Goal: Transaction & Acquisition: Purchase product/service

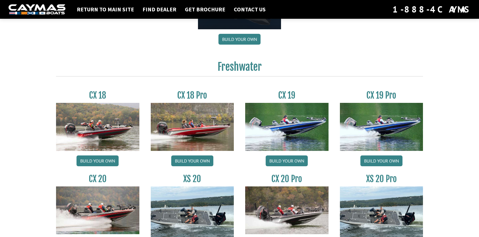
scroll to position [484, 0]
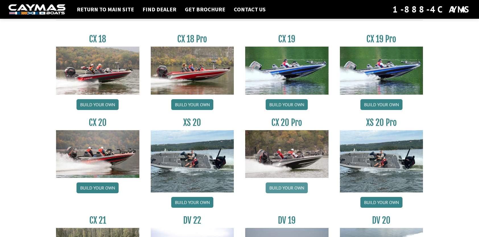
click at [284, 186] on link "Build your own" at bounding box center [287, 188] width 42 height 11
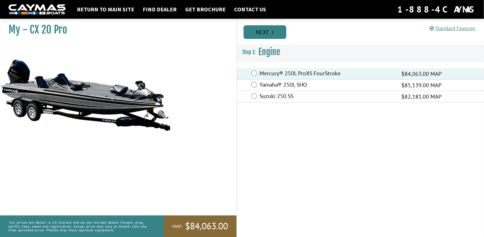
click at [269, 35] on link "Next" at bounding box center [264, 32] width 43 height 14
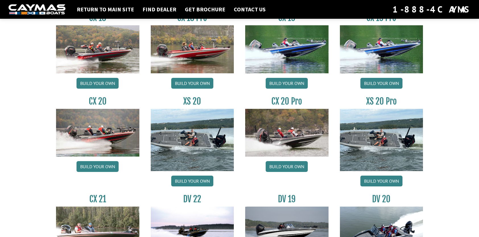
scroll to position [541, 0]
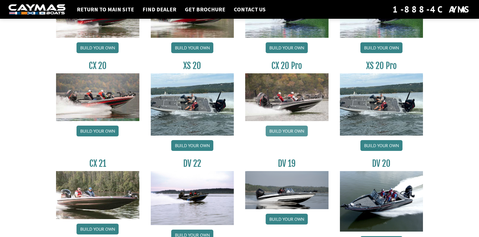
click at [290, 131] on link "Build your own" at bounding box center [287, 131] width 42 height 11
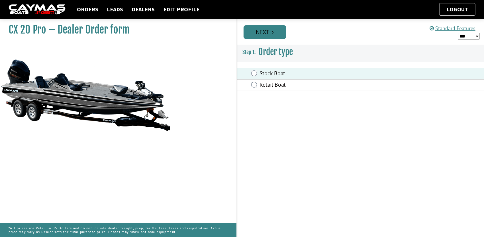
click at [263, 35] on link "Next" at bounding box center [264, 32] width 43 height 14
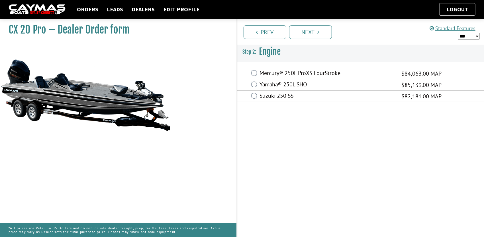
click at [282, 75] on label "Mercury® 250L ProXS FourStroke" at bounding box center [327, 74] width 135 height 8
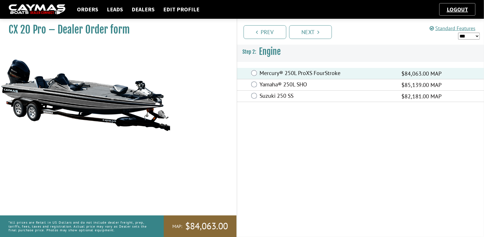
click at [467, 37] on select "*** ****** ******" at bounding box center [469, 36] width 22 height 7
select select "*"
click at [458, 33] on select "*** ****** ******" at bounding box center [469, 36] width 22 height 7
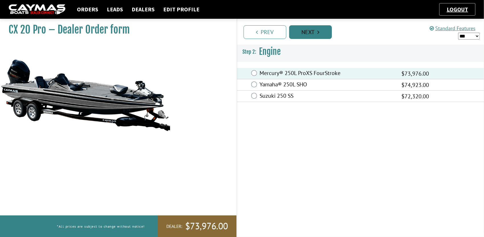
click at [314, 32] on link "Next" at bounding box center [310, 32] width 43 height 14
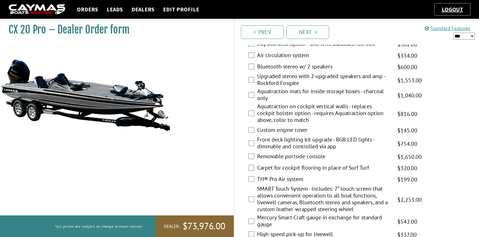
scroll to position [712, 0]
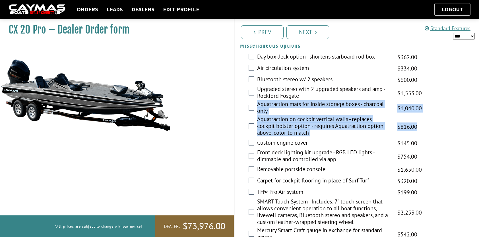
drag, startPoint x: 241, startPoint y: 105, endPoint x: 418, endPoint y: 125, distance: 178.0
click at [418, 125] on fieldset "Please select option. Day box deck option - shortens starboard rod box $425.00 …" at bounding box center [356, 177] width 233 height 251
copy fieldset "Aquatraction mats for inside storage boxes - charcoal only $1,223.00 MAP $1,444…"
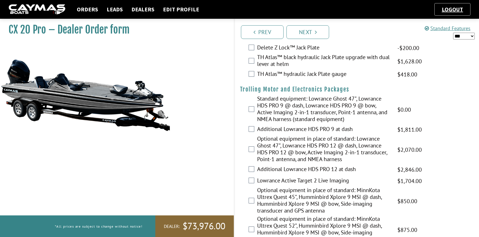
scroll to position [0, 0]
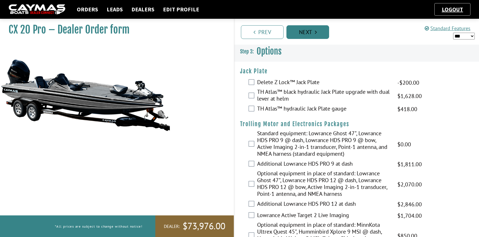
click at [310, 30] on link "Next" at bounding box center [308, 32] width 43 height 14
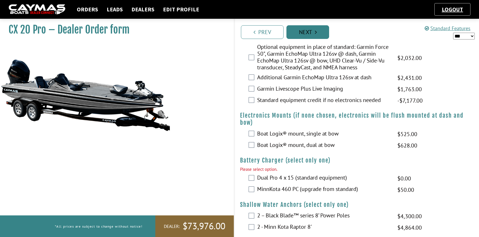
scroll to position [472, 0]
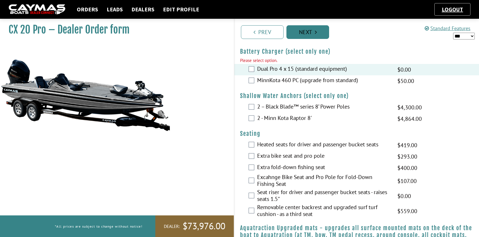
click at [303, 33] on link "Next" at bounding box center [308, 32] width 43 height 14
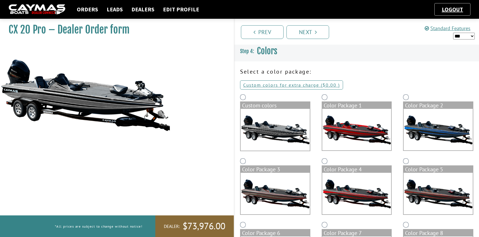
scroll to position [57, 0]
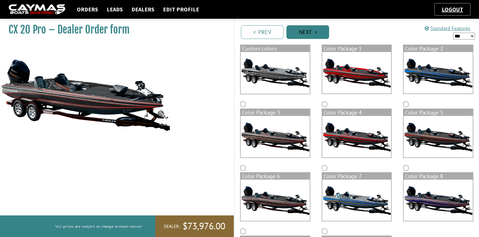
click at [307, 32] on link "Next" at bounding box center [308, 32] width 43 height 14
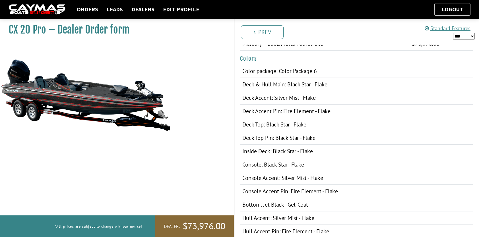
scroll to position [0, 0]
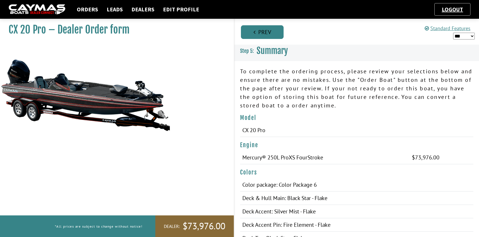
click at [271, 33] on link "Prev" at bounding box center [262, 32] width 43 height 14
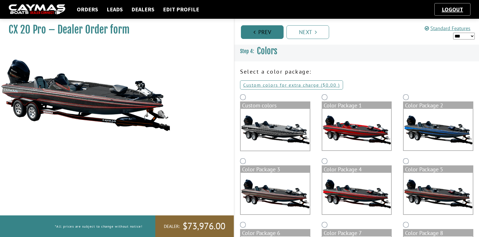
click at [257, 34] on link "Prev" at bounding box center [262, 32] width 43 height 14
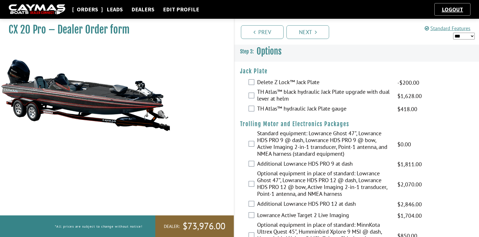
click at [85, 11] on link "Orders" at bounding box center [87, 9] width 27 height 7
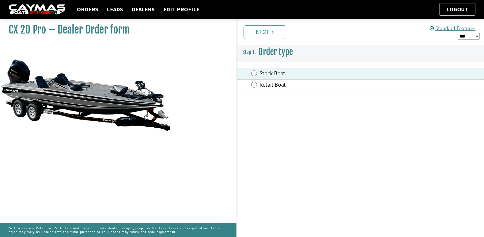
click at [267, 34] on link "Next" at bounding box center [264, 32] width 43 height 14
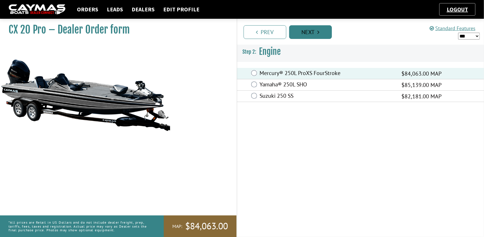
click at [307, 34] on link "Next" at bounding box center [310, 32] width 43 height 14
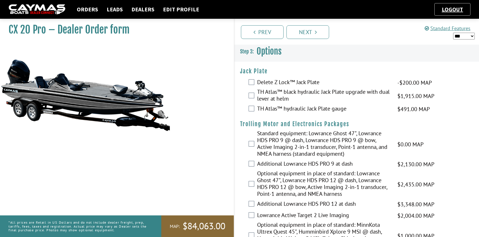
click at [313, 39] on div "Prev Next" at bounding box center [356, 32] width 245 height 26
click at [310, 32] on link "Next" at bounding box center [308, 32] width 43 height 14
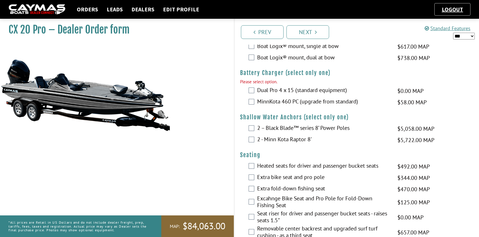
scroll to position [415, 0]
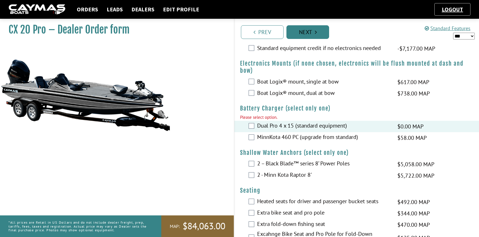
click at [307, 33] on link "Next" at bounding box center [308, 32] width 43 height 14
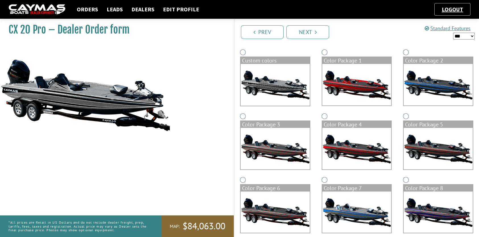
scroll to position [0, 0]
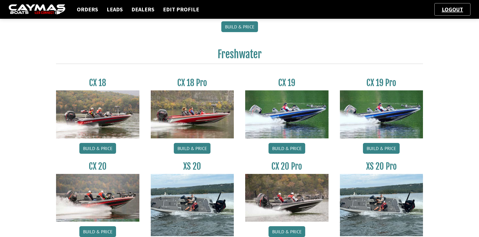
scroll to position [484, 0]
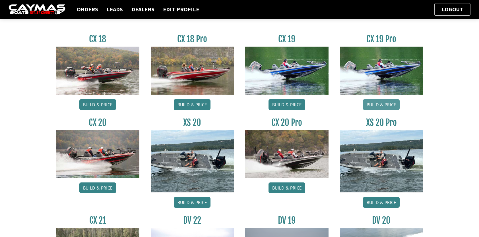
click at [398, 102] on link "Build & Price" at bounding box center [381, 104] width 37 height 11
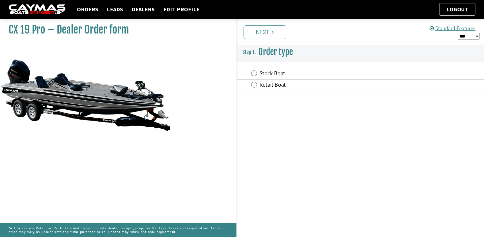
click at [253, 76] on div "Stock Boat" at bounding box center [360, 73] width 247 height 11
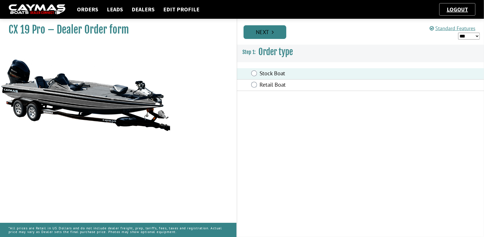
click at [265, 32] on link "Next" at bounding box center [264, 32] width 43 height 14
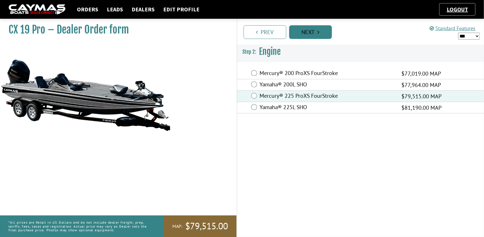
click at [319, 31] on icon "Pagination" at bounding box center [318, 32] width 2 height 6
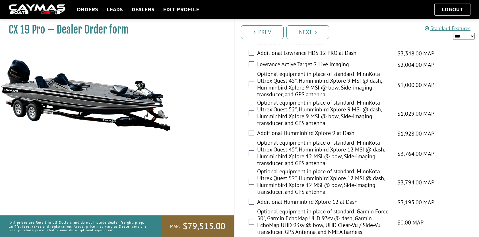
scroll to position [85, 0]
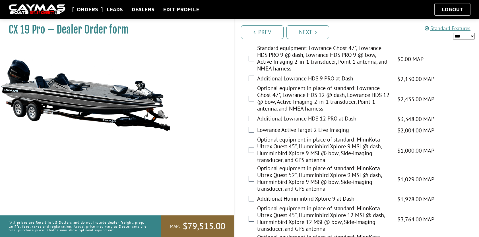
click at [94, 10] on link "Orders" at bounding box center [87, 9] width 27 height 7
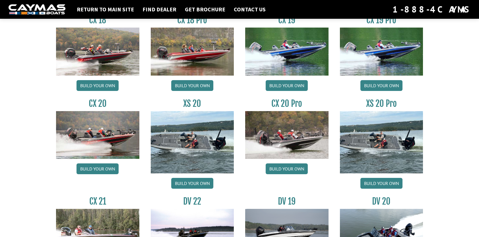
scroll to position [541, 0]
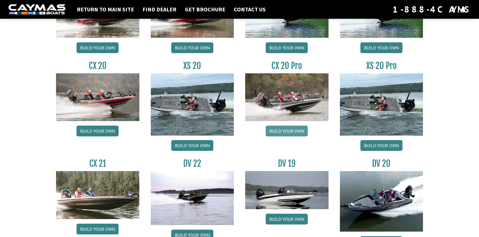
click at [281, 131] on link "Build your own" at bounding box center [287, 131] width 42 height 11
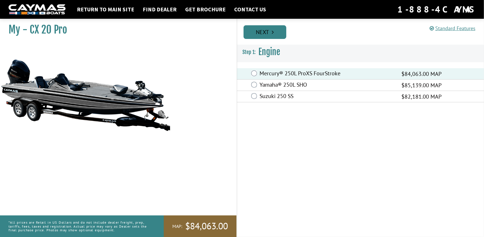
click at [273, 31] on icon "Pagination" at bounding box center [273, 32] width 2 height 6
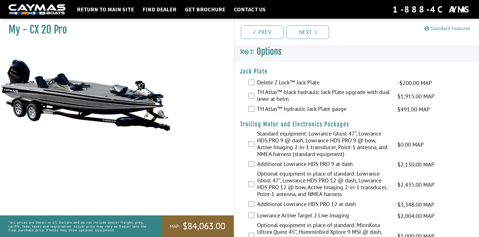
click at [442, 29] on link "Standard Features" at bounding box center [448, 28] width 46 height 7
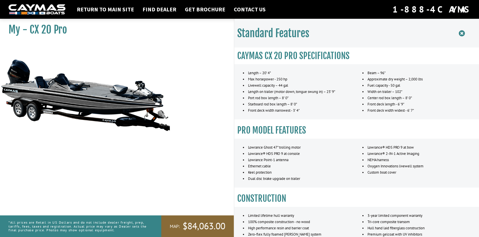
click at [463, 33] on icon at bounding box center [462, 33] width 6 height 7
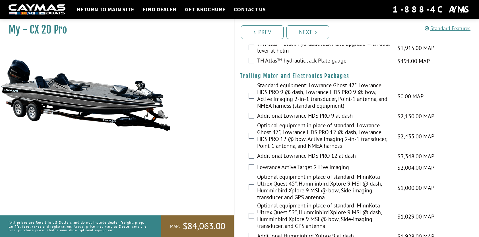
scroll to position [114, 0]
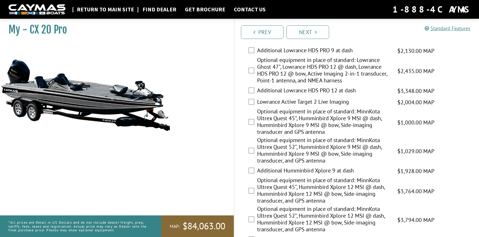
click at [92, 11] on link "Return to main site" at bounding box center [105, 9] width 63 height 7
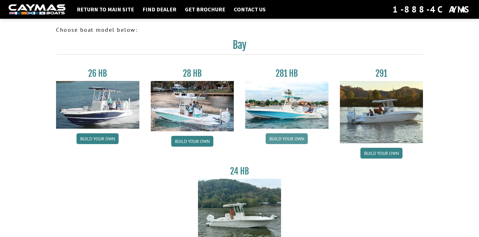
click at [284, 139] on link "Build your own" at bounding box center [287, 139] width 42 height 11
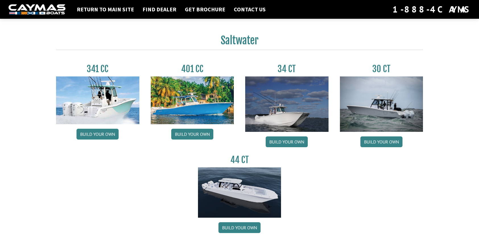
scroll to position [256, 0]
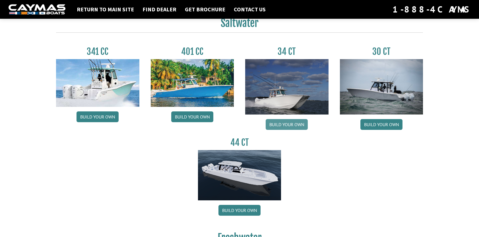
click at [288, 123] on link "Build your own" at bounding box center [287, 124] width 42 height 11
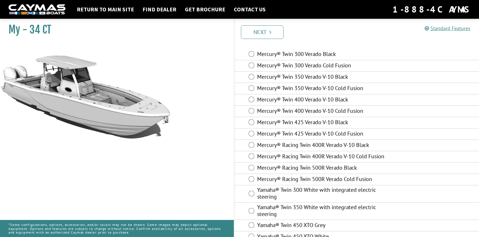
scroll to position [28, 0]
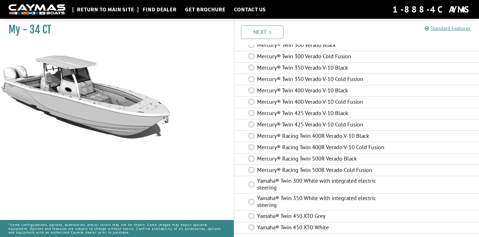
drag, startPoint x: 93, startPoint y: 9, endPoint x: 115, endPoint y: 9, distance: 22.2
click at [93, 9] on link "Return to main site" at bounding box center [105, 9] width 63 height 7
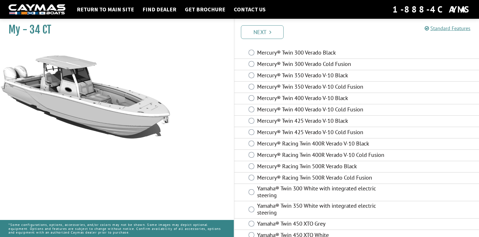
scroll to position [0, 0]
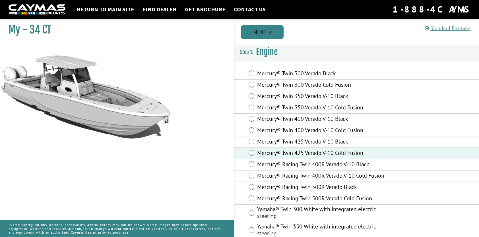
click at [254, 33] on link "Next" at bounding box center [262, 32] width 43 height 14
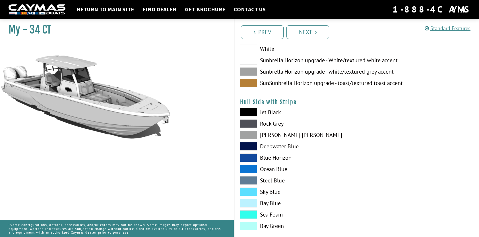
scroll to position [85, 0]
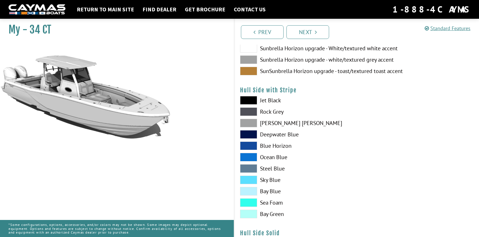
click at [279, 146] on label "Blue Horizon" at bounding box center [295, 146] width 111 height 9
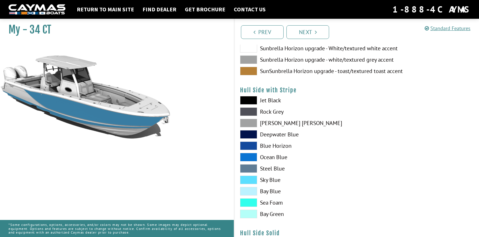
click at [253, 155] on span at bounding box center [248, 157] width 17 height 9
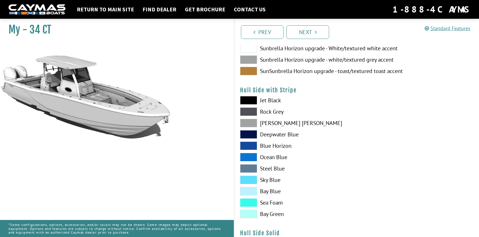
click at [250, 131] on span at bounding box center [248, 134] width 17 height 9
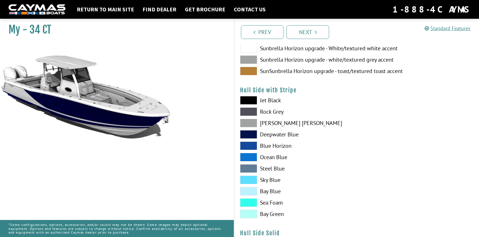
click at [254, 192] on span at bounding box center [248, 191] width 17 height 9
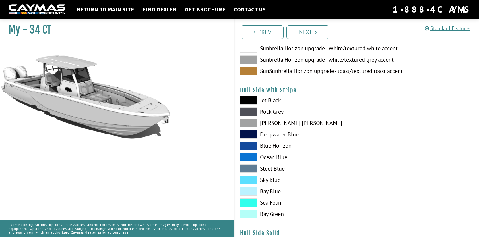
click at [251, 180] on span at bounding box center [248, 180] width 17 height 9
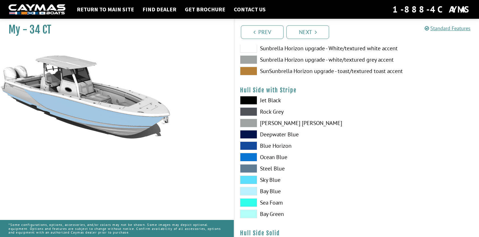
click at [246, 202] on span at bounding box center [248, 203] width 17 height 9
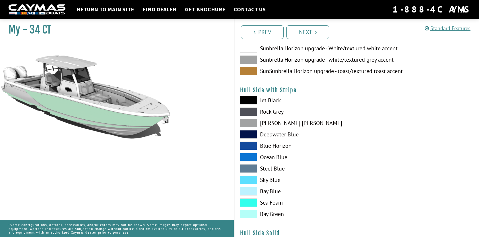
click at [252, 169] on span at bounding box center [248, 169] width 17 height 9
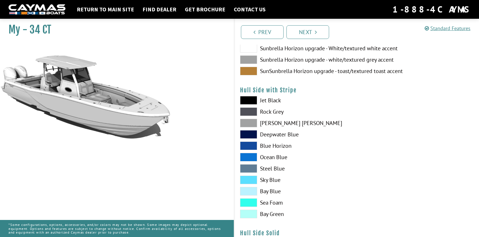
click at [251, 166] on span at bounding box center [248, 169] width 17 height 9
click at [250, 100] on span at bounding box center [248, 100] width 17 height 9
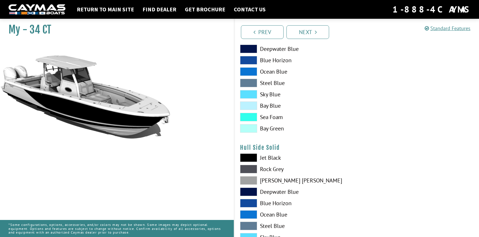
scroll to position [199, 0]
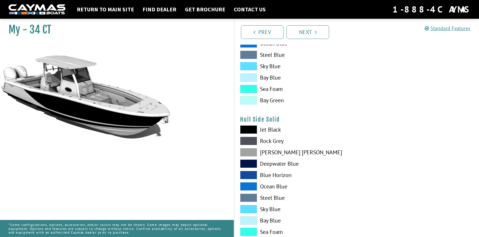
click at [250, 128] on span at bounding box center [248, 130] width 17 height 9
click at [250, 151] on span at bounding box center [248, 152] width 17 height 9
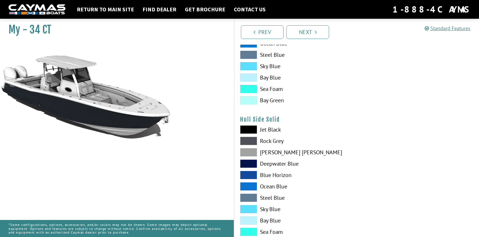
click at [248, 151] on span at bounding box center [248, 152] width 17 height 9
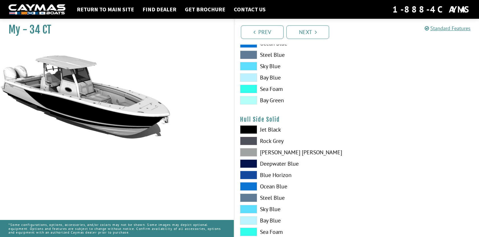
scroll to position [57, 0]
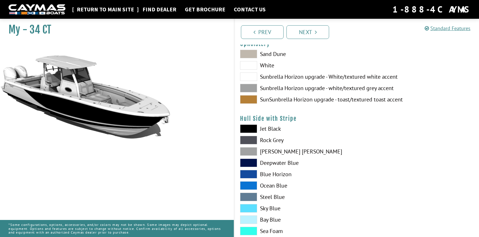
click at [83, 8] on link "Return to main site" at bounding box center [105, 9] width 63 height 7
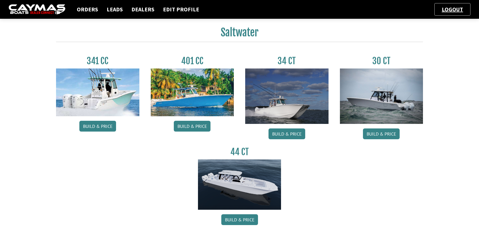
scroll to position [313, 0]
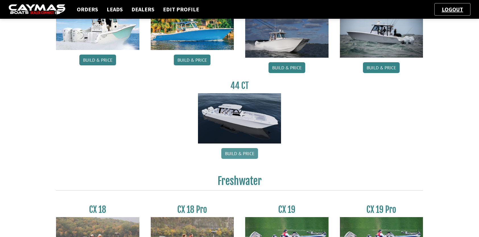
click at [237, 153] on link "Build & Price" at bounding box center [240, 153] width 37 height 11
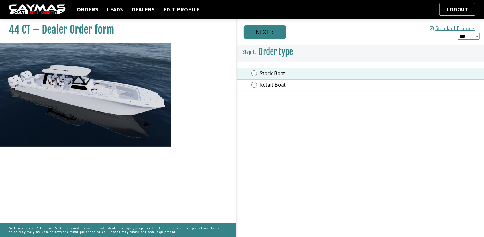
click at [272, 34] on icon "Pagination" at bounding box center [273, 32] width 2 height 6
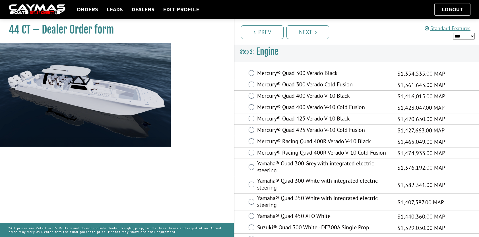
click at [50, 9] on img at bounding box center [37, 9] width 57 height 11
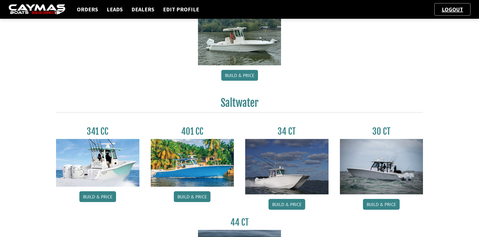
scroll to position [228, 0]
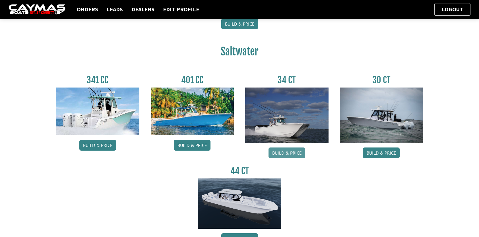
click at [283, 151] on link "Build & Price" at bounding box center [287, 153] width 37 height 11
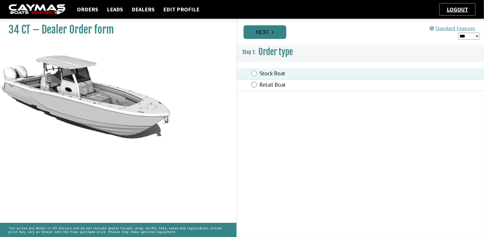
click at [273, 35] on link "Next" at bounding box center [264, 32] width 43 height 14
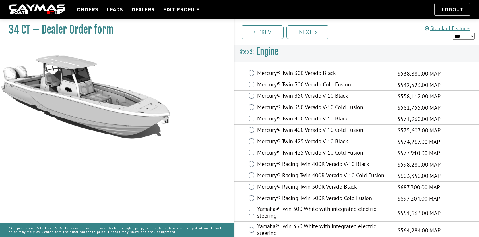
drag, startPoint x: 31, startPoint y: 10, endPoint x: 38, endPoint y: 10, distance: 7.4
click at [31, 10] on img at bounding box center [37, 9] width 57 height 11
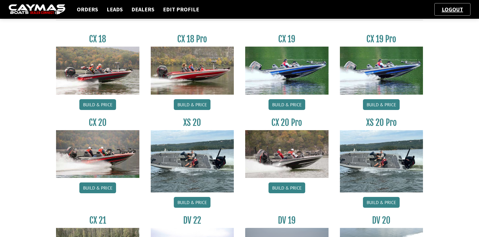
scroll to position [512, 0]
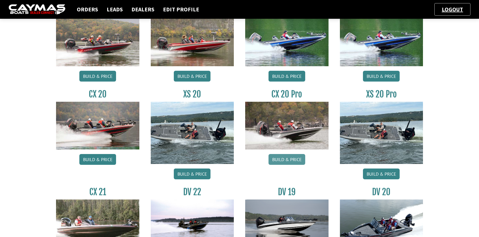
click at [288, 158] on link "Build & Price" at bounding box center [287, 159] width 37 height 11
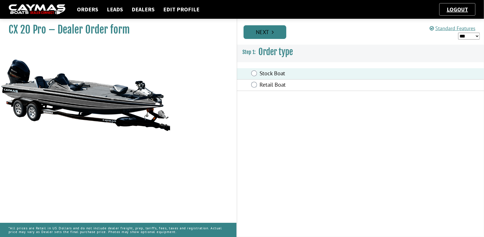
click at [268, 29] on link "Next" at bounding box center [264, 32] width 43 height 14
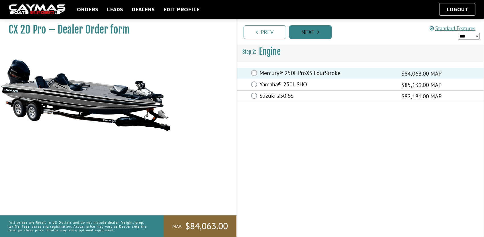
click at [320, 28] on link "Next" at bounding box center [310, 32] width 43 height 14
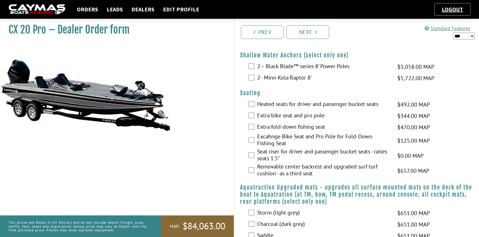
scroll to position [541, 0]
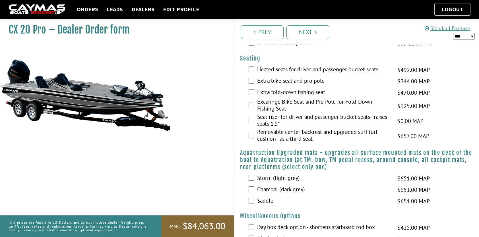
click at [464, 34] on select "*** ****** ******" at bounding box center [465, 36] width 22 height 7
select select "*"
click at [454, 33] on select "*** ****** ******" at bounding box center [465, 36] width 22 height 7
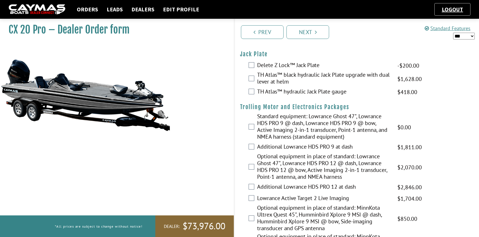
scroll to position [0, 0]
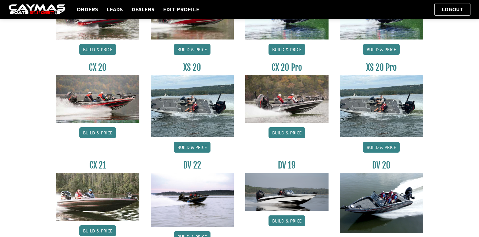
scroll to position [541, 0]
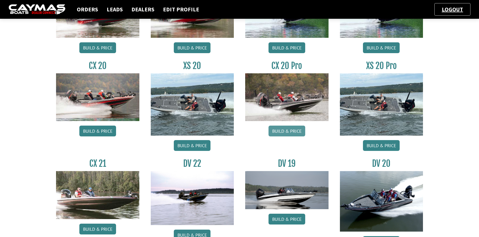
click at [290, 129] on link "Build & Price" at bounding box center [287, 131] width 37 height 11
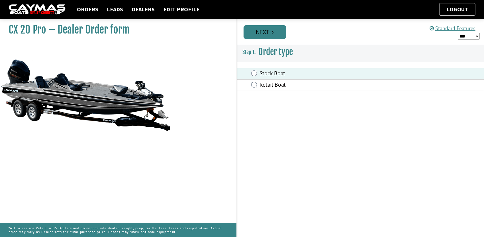
click at [262, 32] on link "Next" at bounding box center [264, 32] width 43 height 14
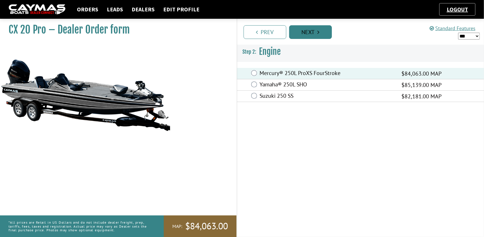
click at [321, 34] on link "Next" at bounding box center [310, 32] width 43 height 14
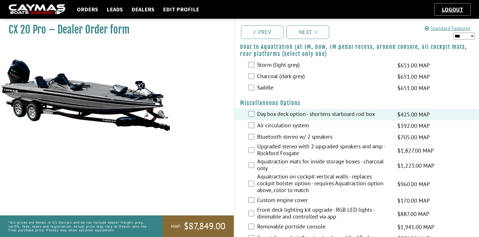
scroll to position [626, 0]
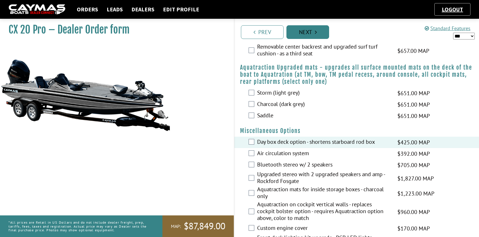
click at [317, 34] on icon "Pagination" at bounding box center [316, 32] width 2 height 6
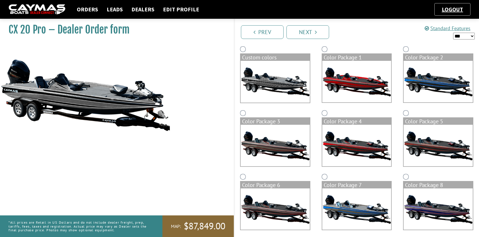
scroll to position [57, 0]
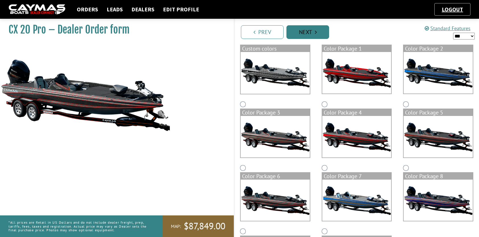
click at [307, 34] on link "Next" at bounding box center [308, 32] width 43 height 14
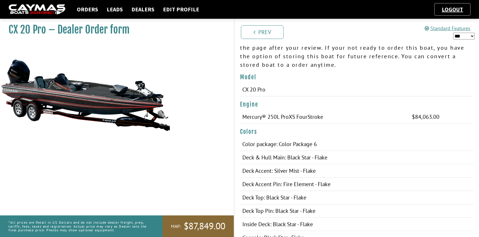
scroll to position [0, 0]
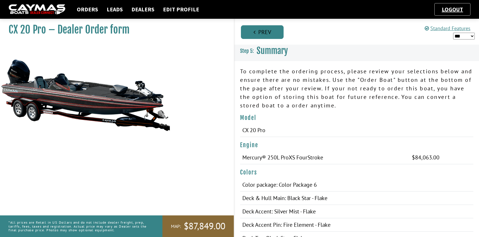
click at [274, 36] on link "Prev" at bounding box center [262, 32] width 43 height 14
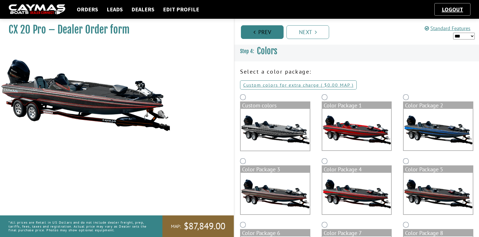
click at [278, 34] on link "Prev" at bounding box center [262, 32] width 43 height 14
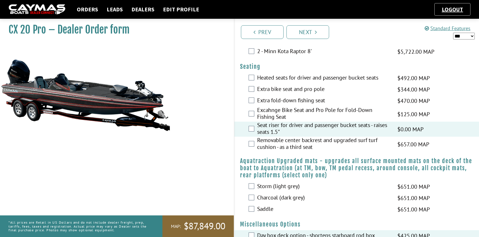
scroll to position [541, 0]
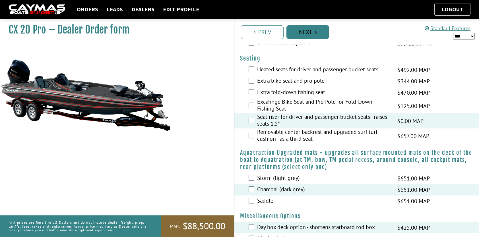
click at [310, 33] on link "Next" at bounding box center [308, 32] width 43 height 14
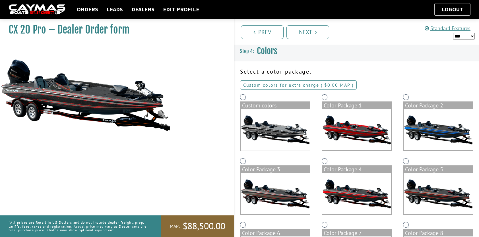
scroll to position [114, 0]
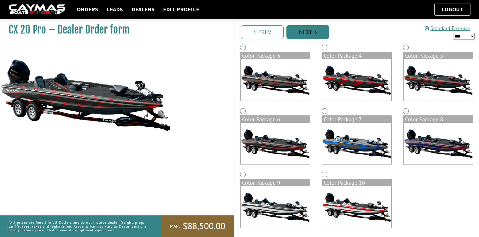
click at [314, 34] on link "Next" at bounding box center [308, 32] width 43 height 14
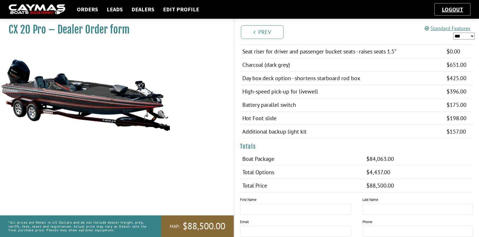
scroll to position [399, 0]
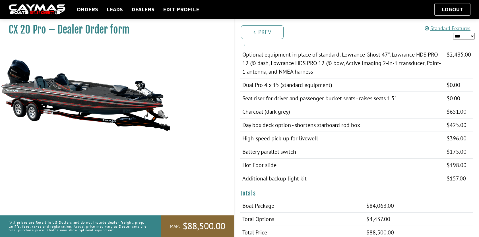
click at [473, 37] on select "*** ****** ******" at bounding box center [465, 36] width 22 height 7
click at [454, 33] on select "*** ****** ******" at bounding box center [465, 36] width 22 height 7
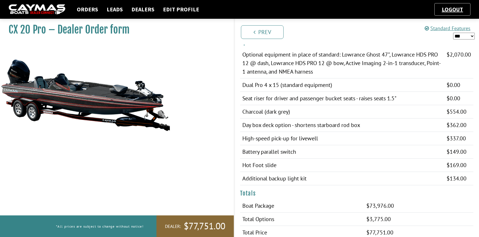
click at [472, 36] on select "*** ****** ******" at bounding box center [465, 36] width 22 height 7
click at [454, 33] on select "*** ****** ******" at bounding box center [465, 36] width 22 height 7
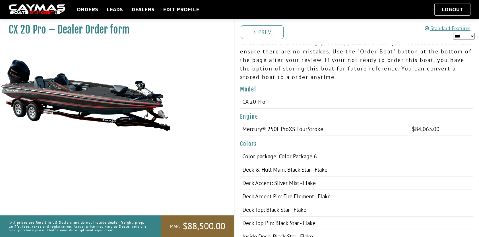
scroll to position [0, 0]
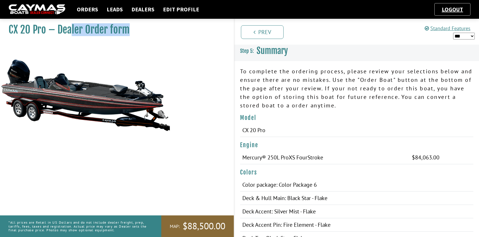
drag, startPoint x: 3, startPoint y: 42, endPoint x: 73, endPoint y: 45, distance: 69.5
click at [73, 45] on div "CX 20 Pro – Dealer Order form MAP:" at bounding box center [114, 134] width 240 height 237
click at [272, 86] on p "To complete the ordering process, please review your selections below and ensur…" at bounding box center [356, 88] width 233 height 43
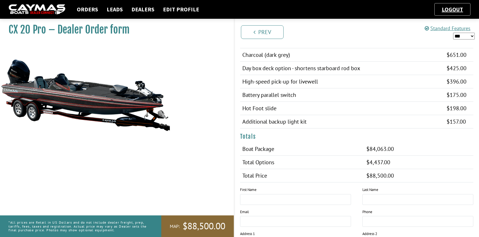
scroll to position [399, 0]
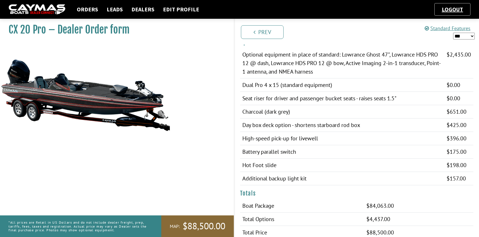
click at [468, 37] on select "*** ****** ******" at bounding box center [465, 36] width 22 height 7
click at [454, 33] on select "*** ****** ******" at bounding box center [465, 36] width 22 height 7
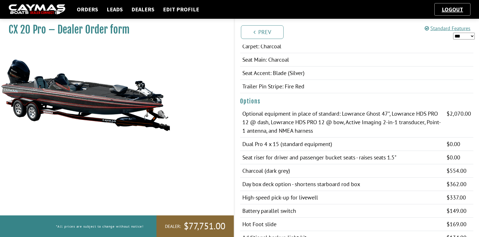
scroll to position [313, 0]
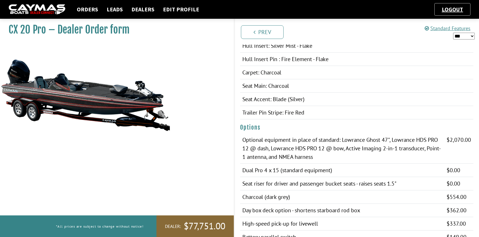
click at [471, 34] on select "*** ****** ******" at bounding box center [465, 36] width 22 height 7
select select "*"
click at [454, 33] on select "*** ****** ******" at bounding box center [465, 36] width 22 height 7
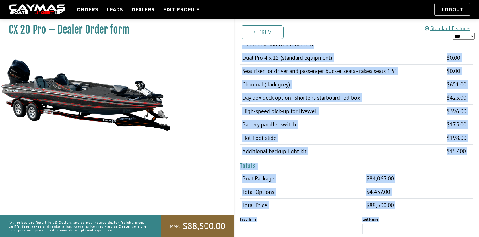
scroll to position [475, 0]
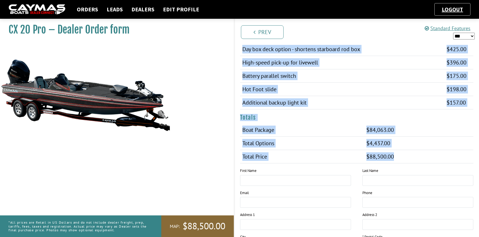
drag, startPoint x: 240, startPoint y: 90, endPoint x: 468, endPoint y: 156, distance: 237.2
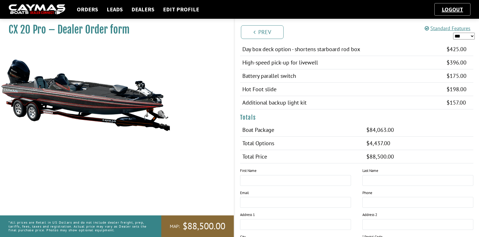
click at [192, 169] on div "CX 20 Pro – Dealer Order form MAP:" at bounding box center [114, 134] width 240 height 237
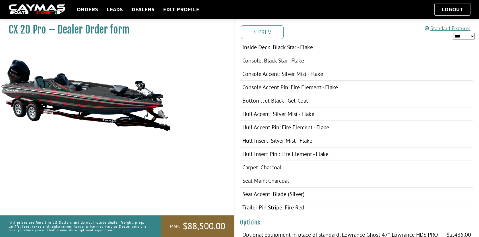
scroll to position [190, 0]
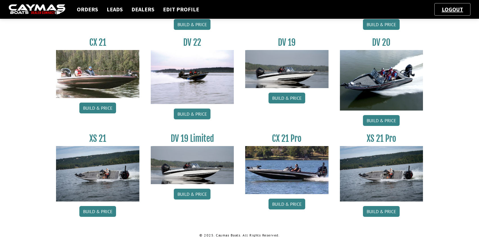
scroll to position [666, 0]
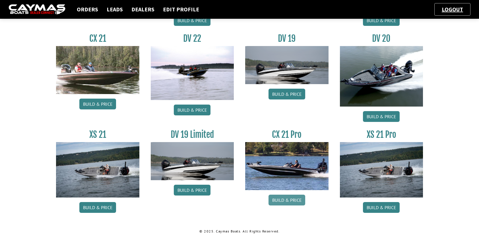
click at [289, 200] on link "Build & Price" at bounding box center [287, 200] width 37 height 11
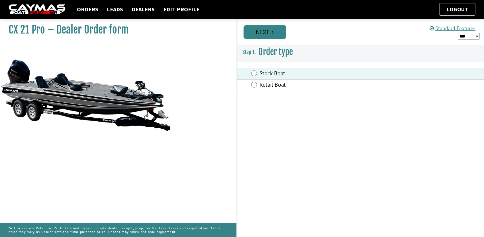
click at [269, 36] on link "Next" at bounding box center [264, 32] width 43 height 14
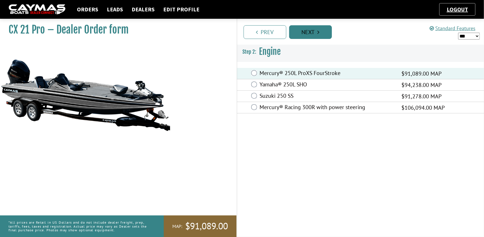
click at [310, 32] on link "Next" at bounding box center [310, 32] width 43 height 14
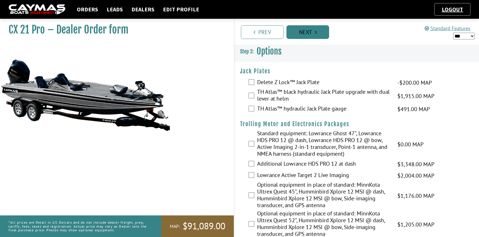
click at [322, 32] on link "Next" at bounding box center [308, 32] width 43 height 14
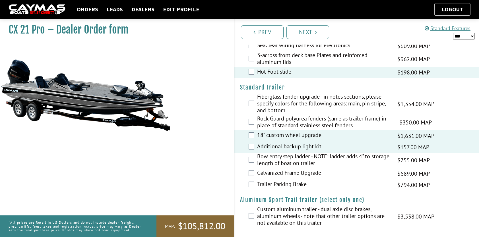
scroll to position [776, 0]
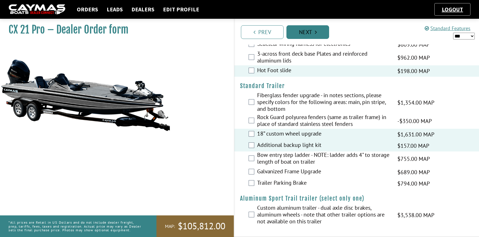
click at [322, 31] on link "Next" at bounding box center [308, 32] width 43 height 14
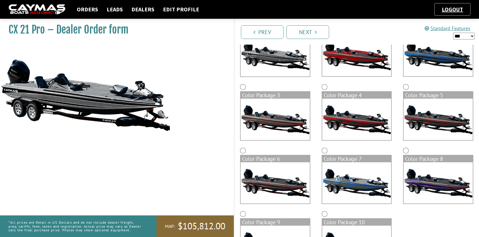
scroll to position [116, 0]
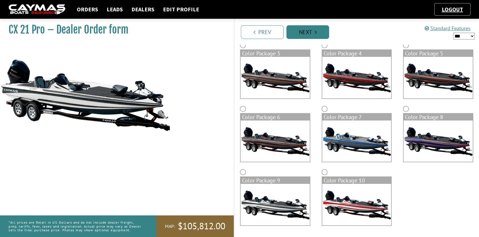
click at [307, 31] on link "Next" at bounding box center [308, 32] width 43 height 14
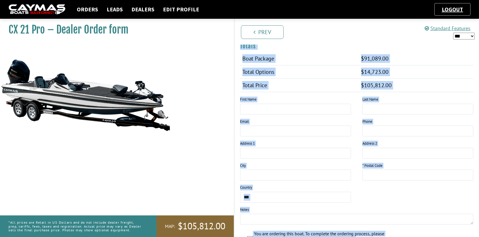
scroll to position [675, 0]
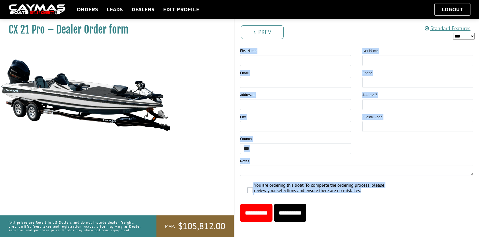
drag, startPoint x: 241, startPoint y: 117, endPoint x: 424, endPoint y: 190, distance: 197.0
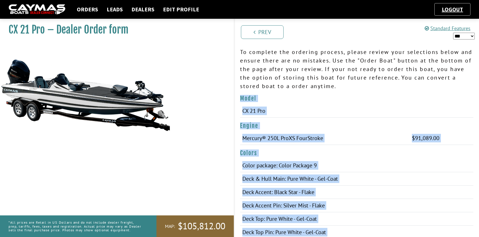
scroll to position [0, 0]
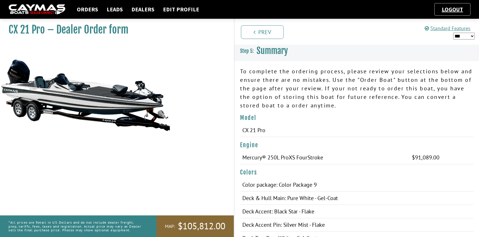
drag, startPoint x: 361, startPoint y: 104, endPoint x: 367, endPoint y: 101, distance: 6.9
click at [361, 104] on p "To complete the ordering process, please review your selections below and ensur…" at bounding box center [356, 88] width 233 height 43
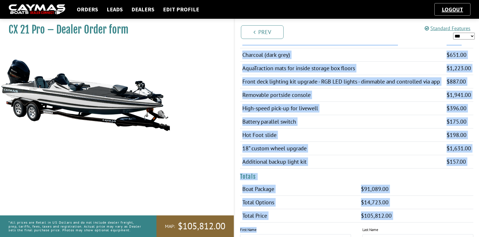
scroll to position [520, 0]
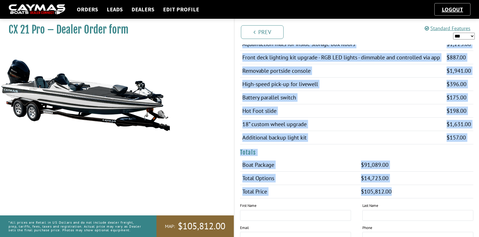
drag, startPoint x: 241, startPoint y: 89, endPoint x: 395, endPoint y: 191, distance: 185.3
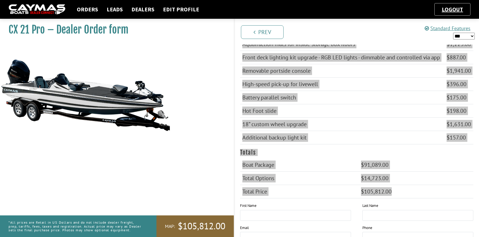
scroll to position [520, 0]
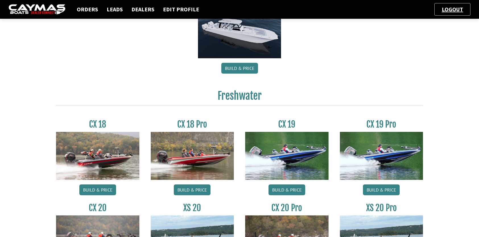
scroll to position [427, 0]
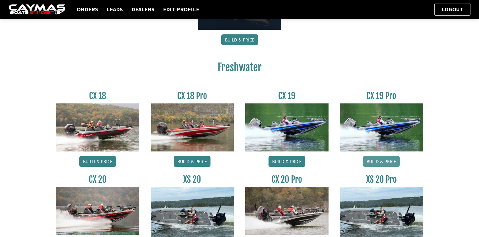
click at [384, 163] on link "Build & Price" at bounding box center [381, 161] width 37 height 11
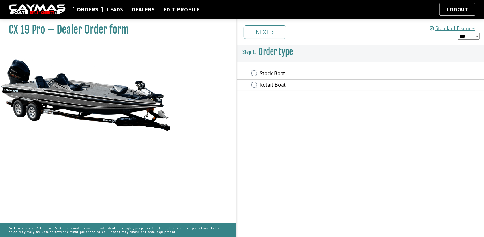
click at [88, 9] on link "Orders" at bounding box center [87, 9] width 27 height 7
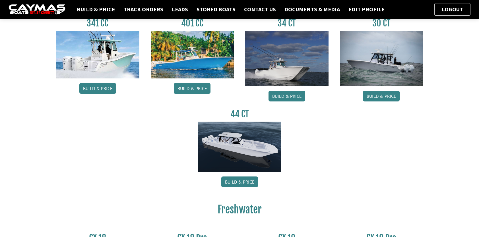
scroll to position [399, 0]
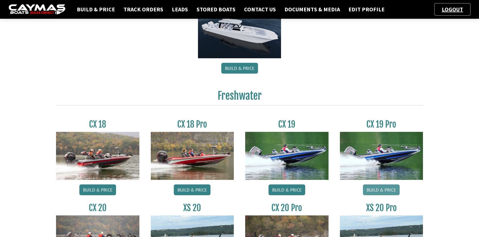
click at [382, 188] on link "Build & Price" at bounding box center [381, 190] width 37 height 11
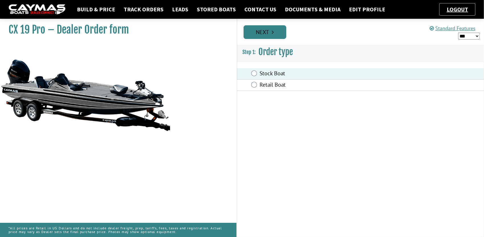
click at [255, 28] on link "Next" at bounding box center [264, 32] width 43 height 14
